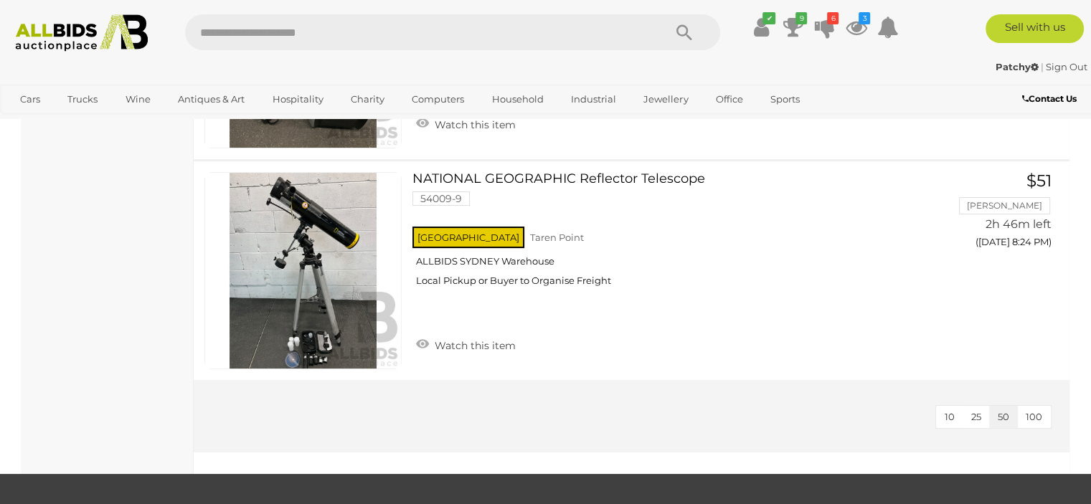
scroll to position [10831, 0]
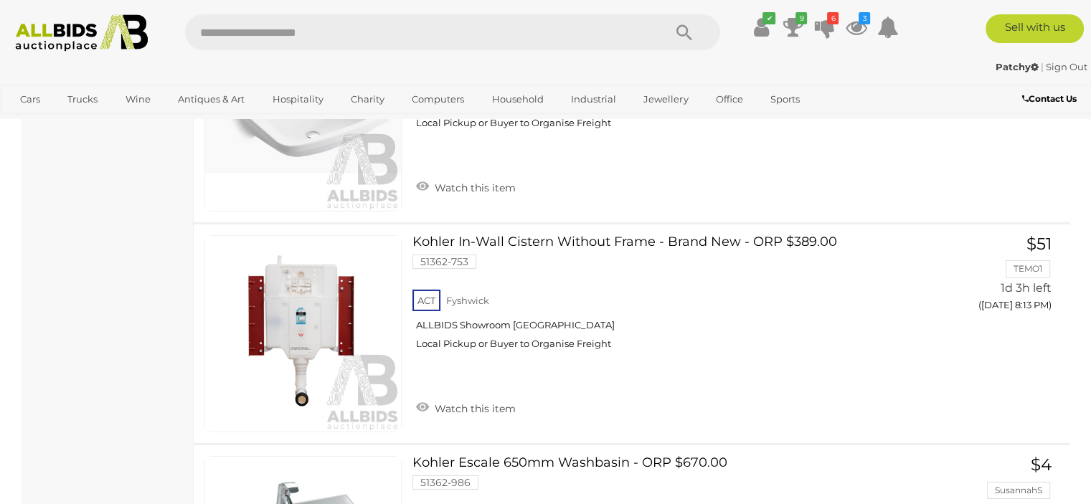
scroll to position [4676, 0]
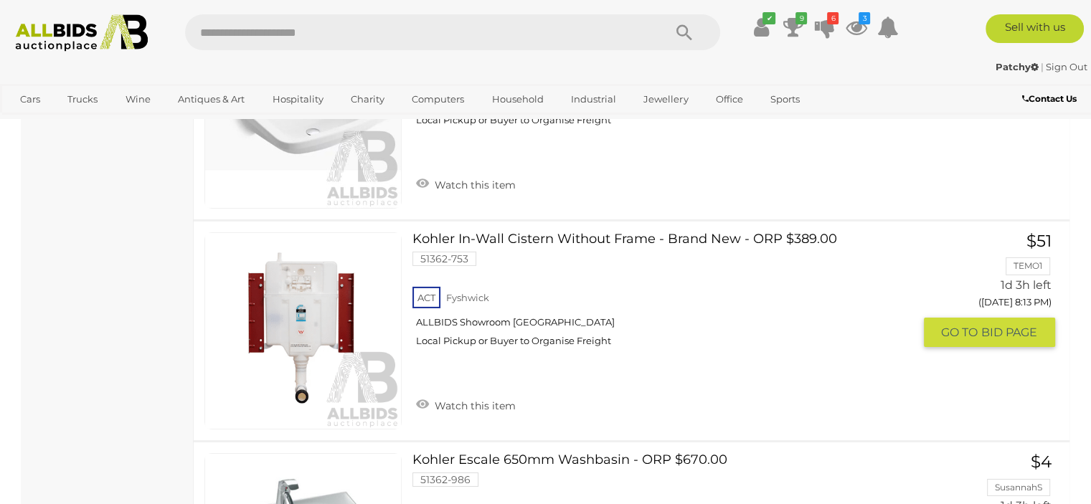
click at [312, 303] on link at bounding box center [302, 330] width 197 height 197
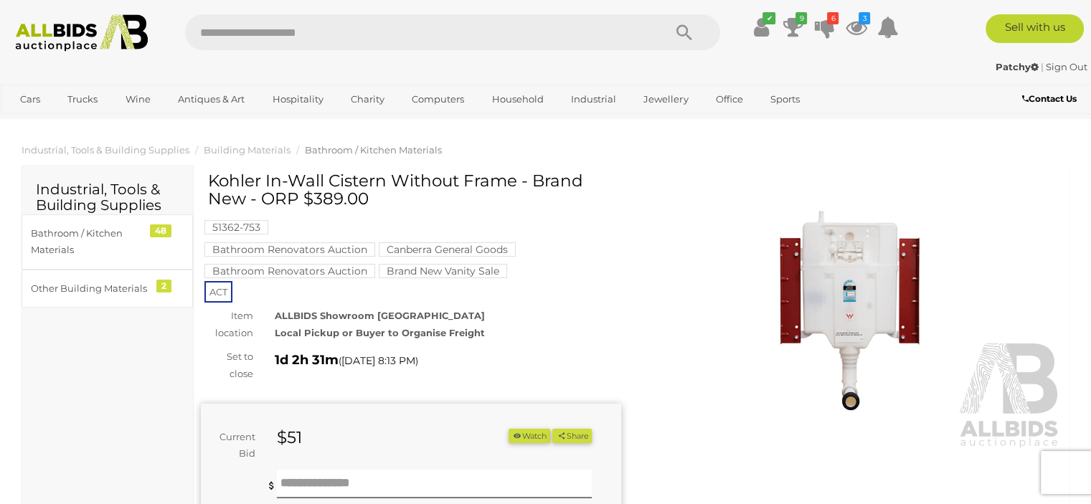
click at [858, 276] on img at bounding box center [853, 314] width 420 height 270
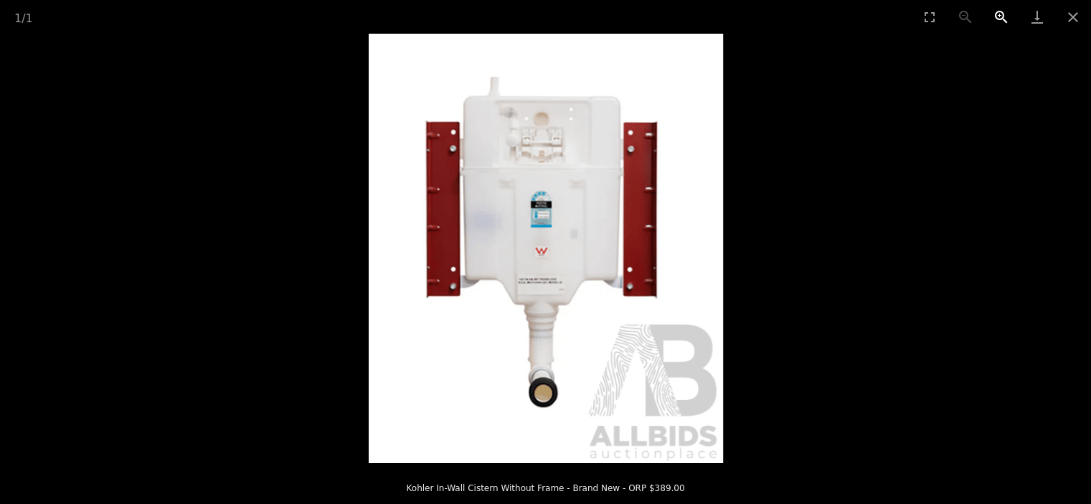
click at [996, 6] on button "Zoom in" at bounding box center [1002, 17] width 36 height 34
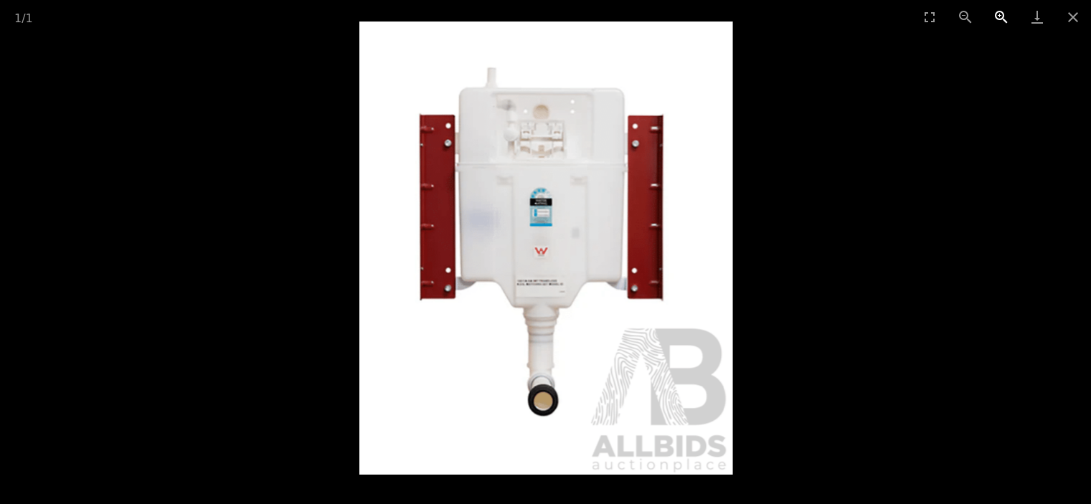
click at [1002, 9] on button "Zoom in" at bounding box center [1002, 17] width 36 height 34
click at [560, 237] on img at bounding box center [546, 248] width 374 height 453
click at [1068, 6] on button "Close gallery" at bounding box center [1073, 17] width 36 height 34
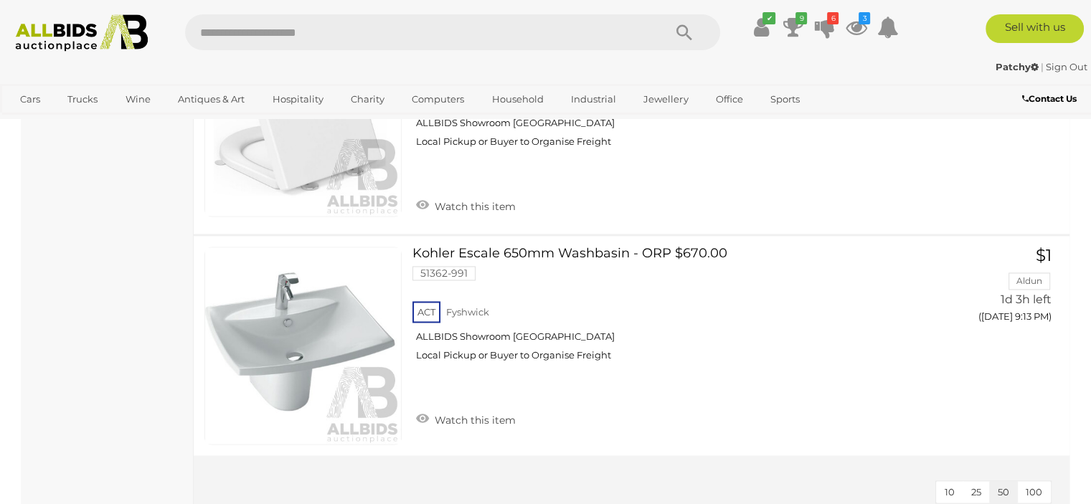
scroll to position [7577, 0]
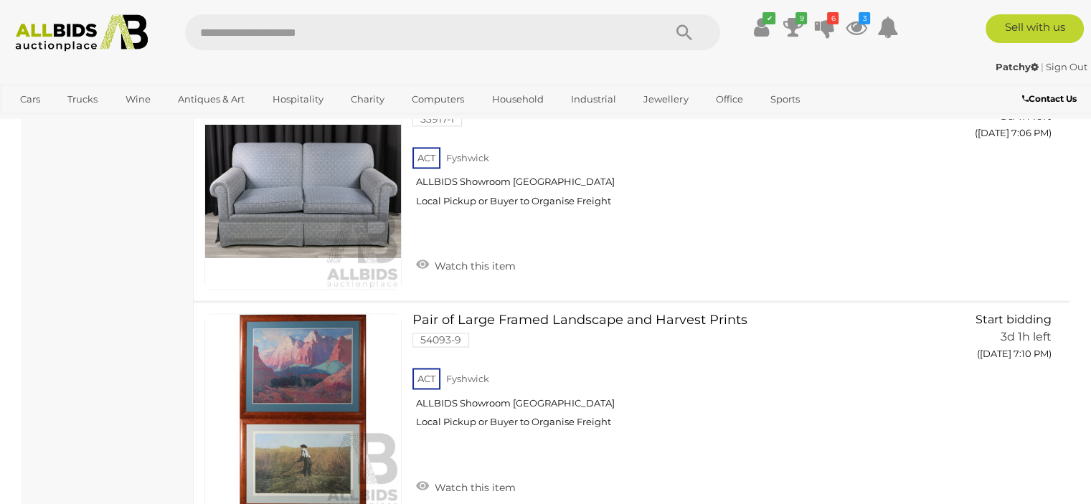
scroll to position [2274, 0]
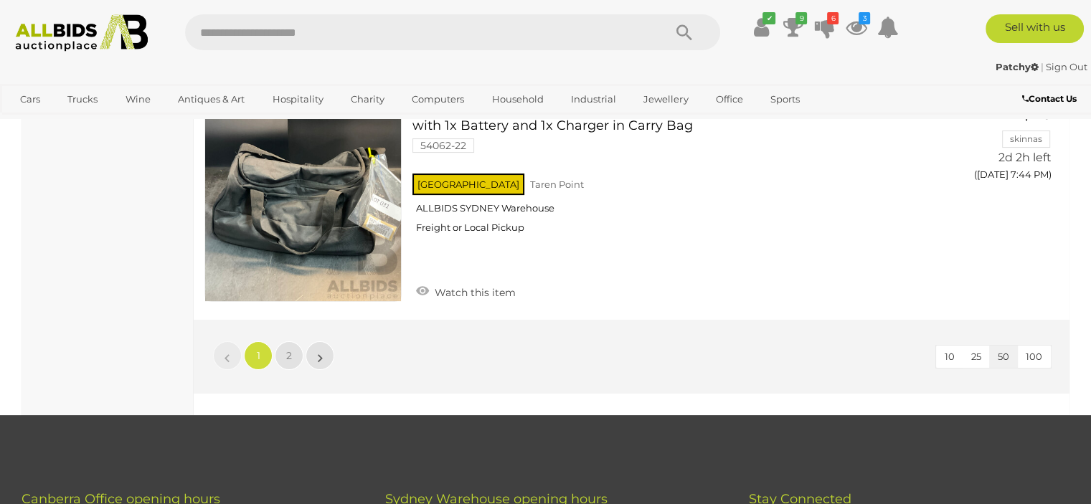
scroll to position [11172, 0]
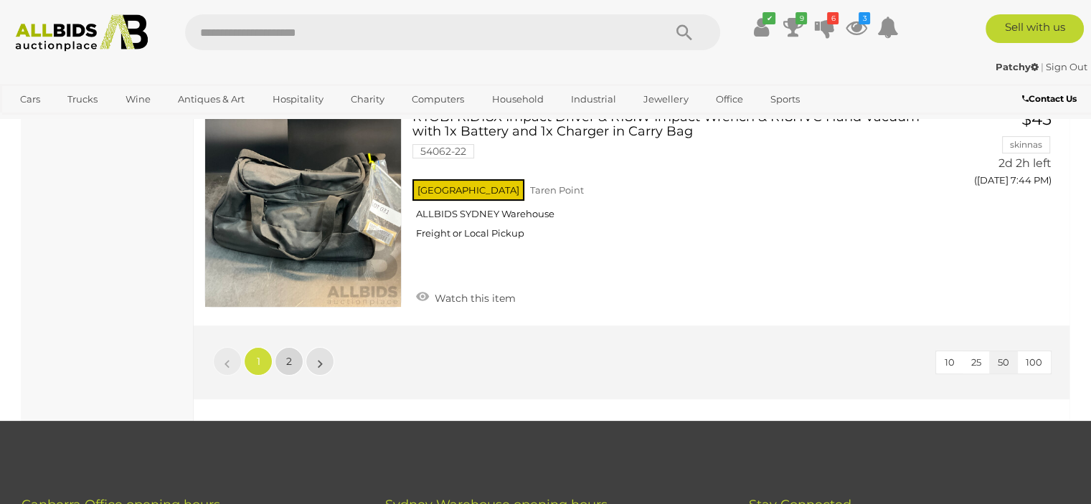
click at [286, 355] on span "2" at bounding box center [289, 361] width 6 height 13
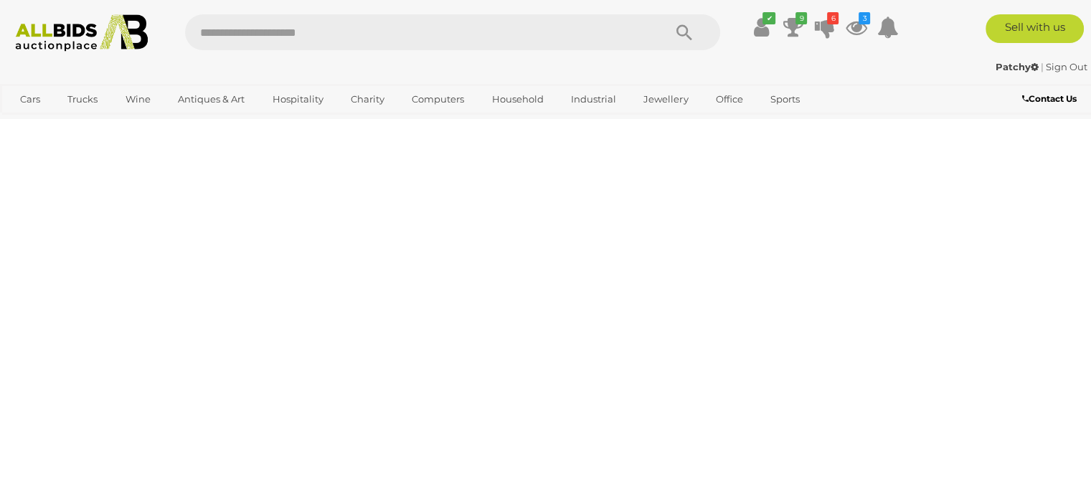
scroll to position [220, 0]
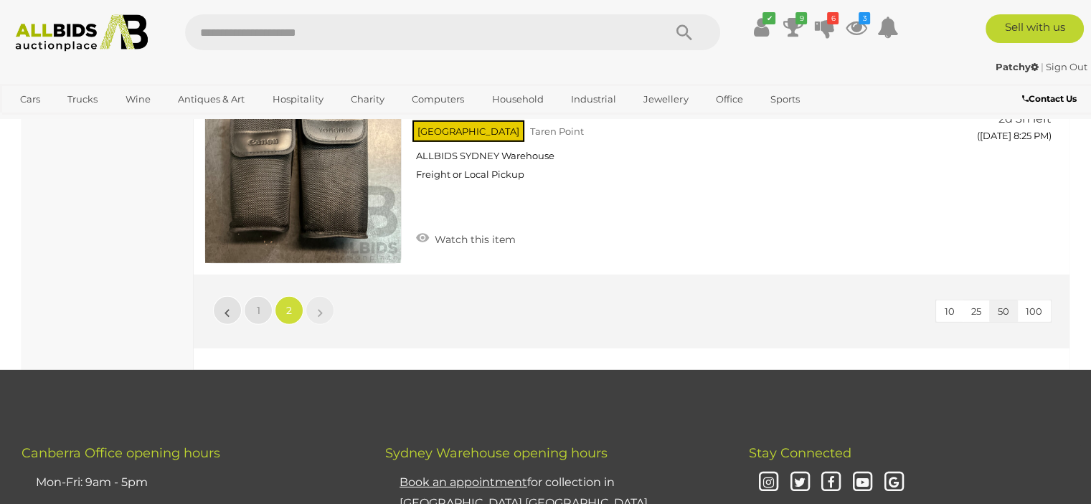
scroll to position [9847, 0]
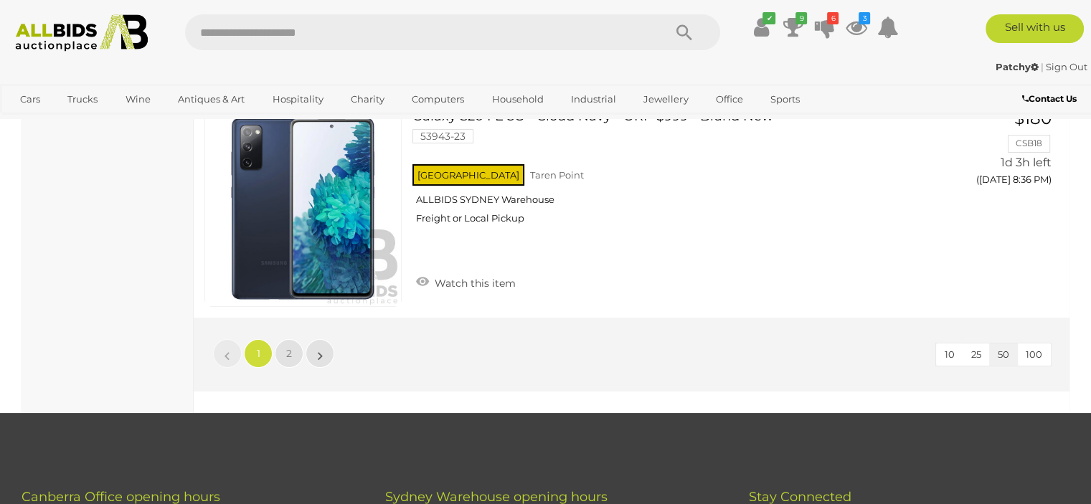
scroll to position [11075, 0]
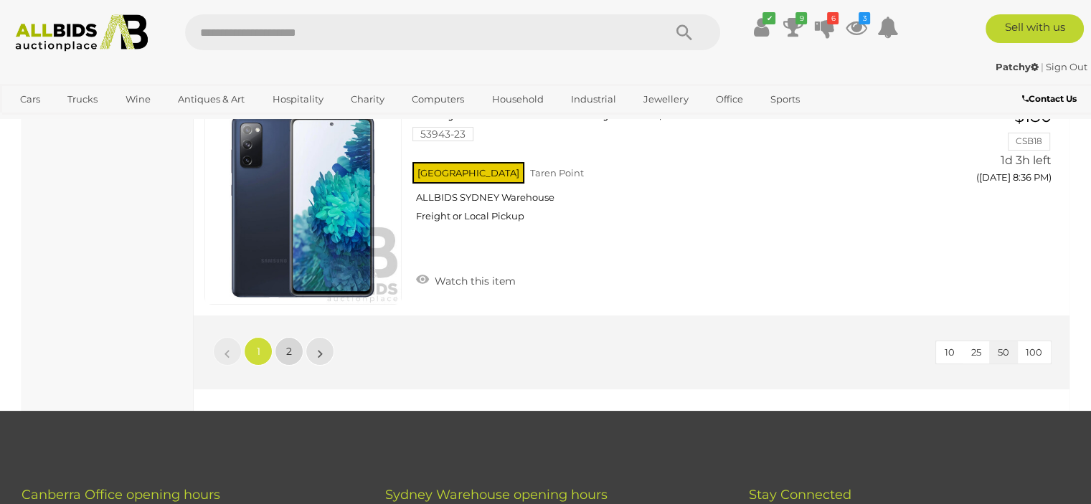
click at [289, 345] on span "2" at bounding box center [289, 351] width 6 height 13
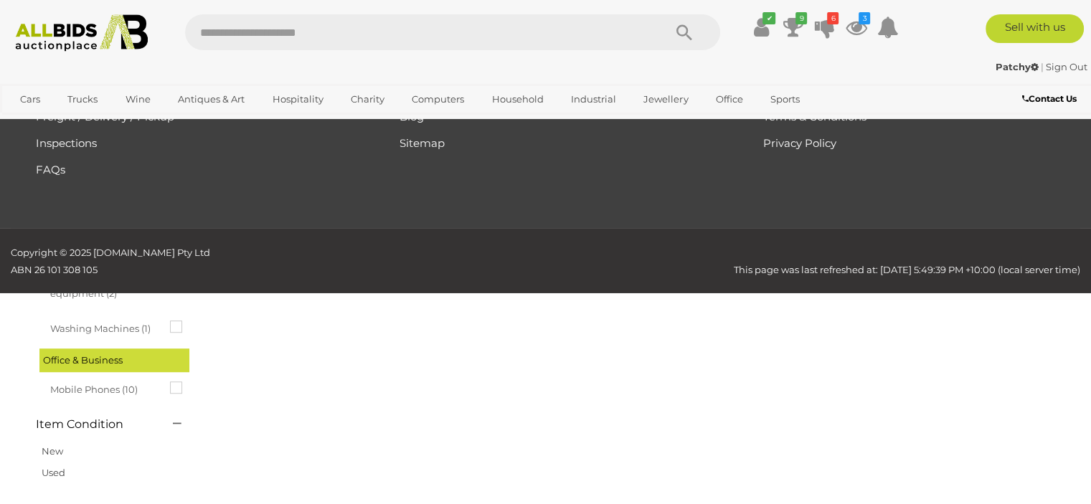
scroll to position [73, 0]
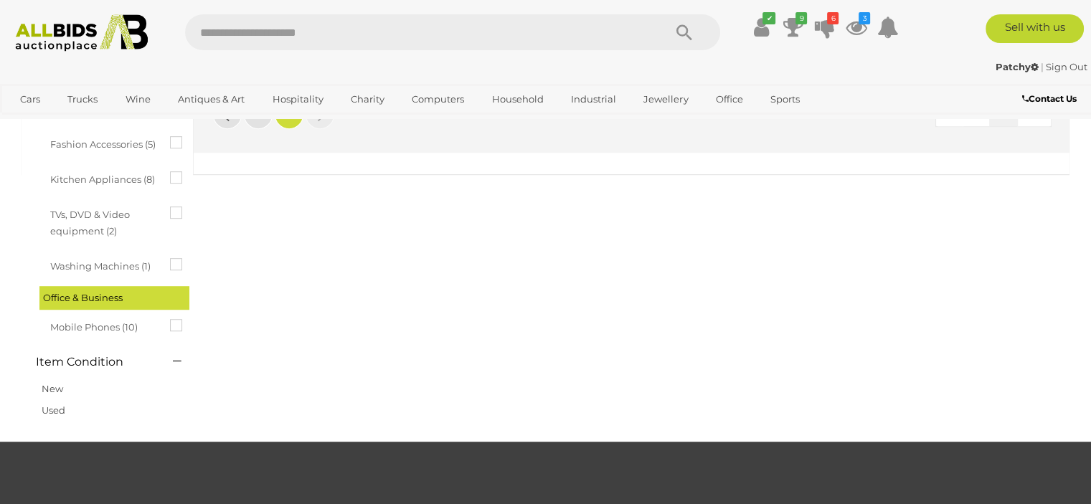
scroll to position [847, 0]
